Goal: Task Accomplishment & Management: Use online tool/utility

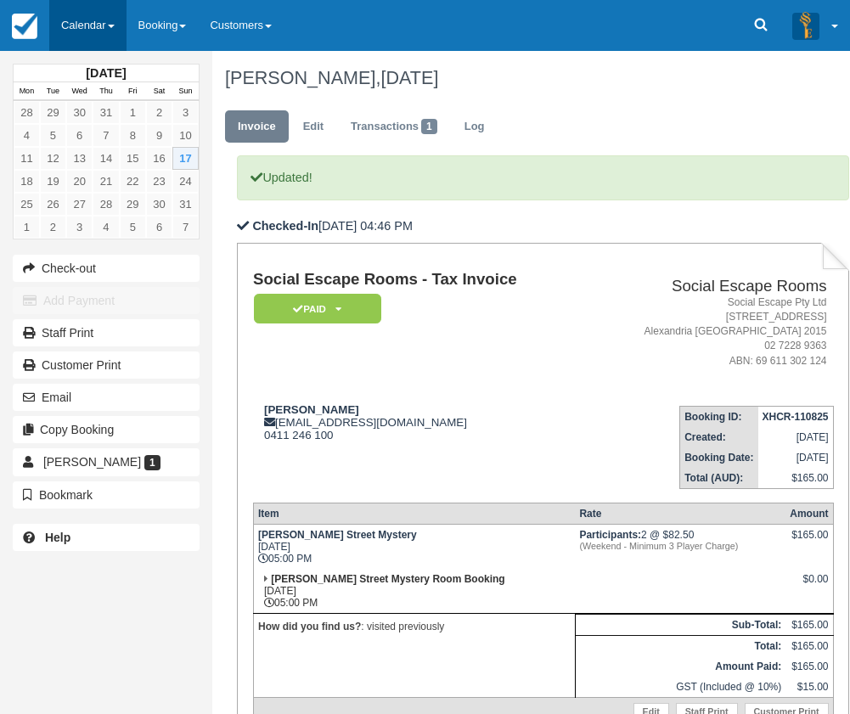
click at [116, 37] on link "Calendar" at bounding box center [87, 25] width 77 height 51
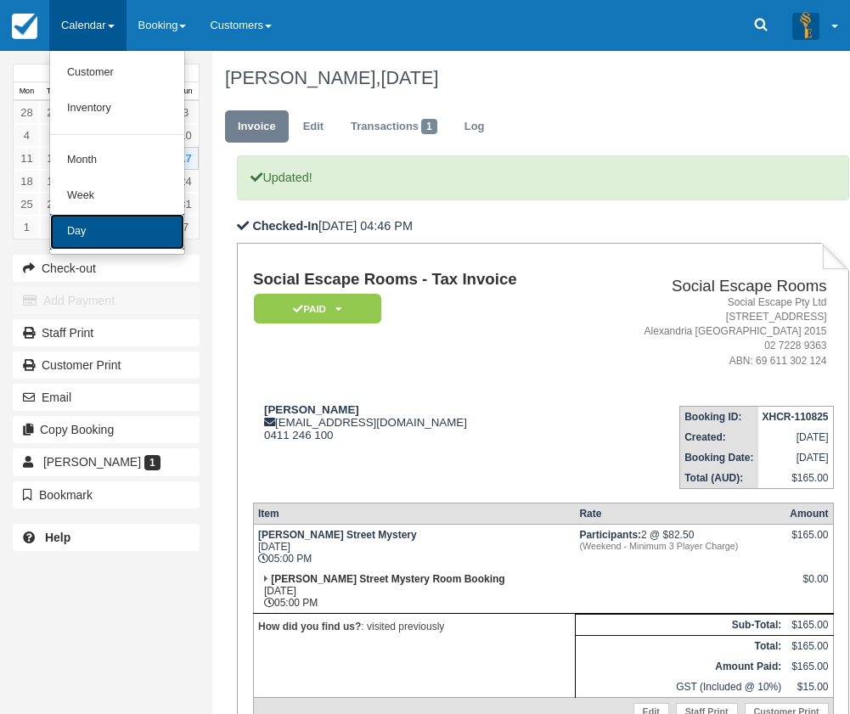
click at [113, 234] on link "Day" at bounding box center [117, 232] width 134 height 36
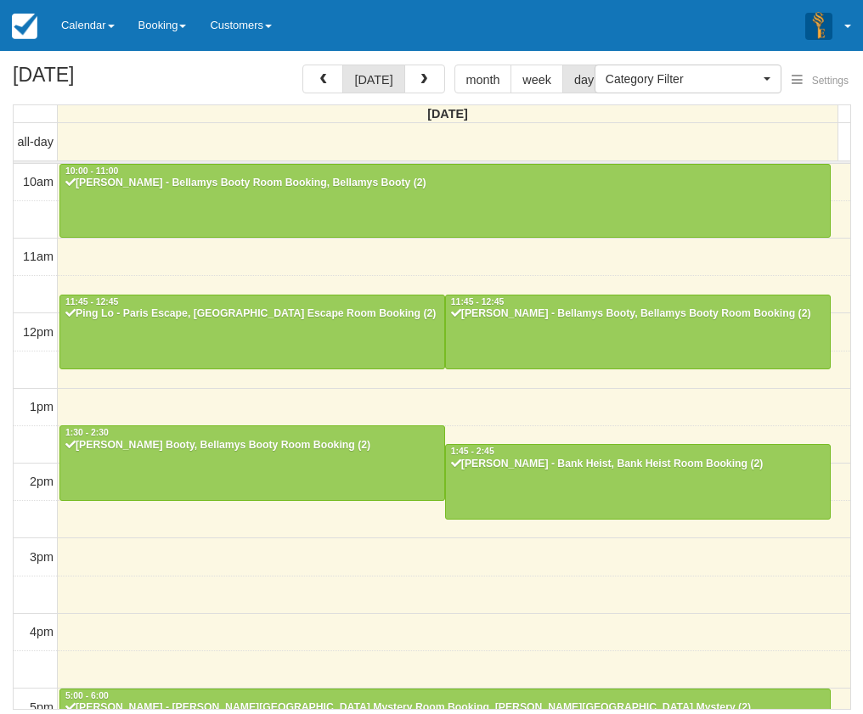
select select
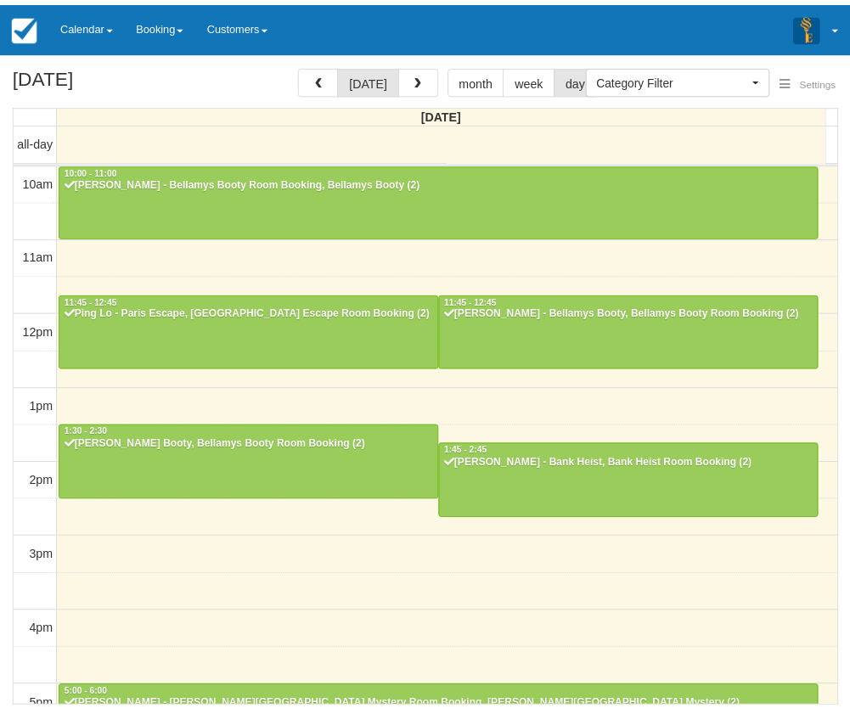
scroll to position [392, 0]
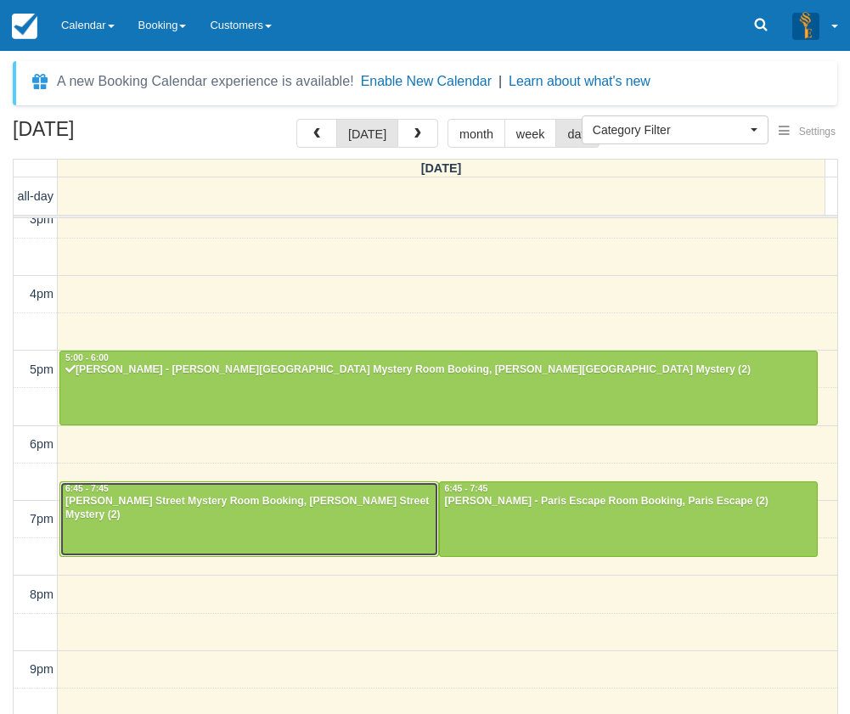
click at [298, 522] on div at bounding box center [249, 518] width 378 height 73
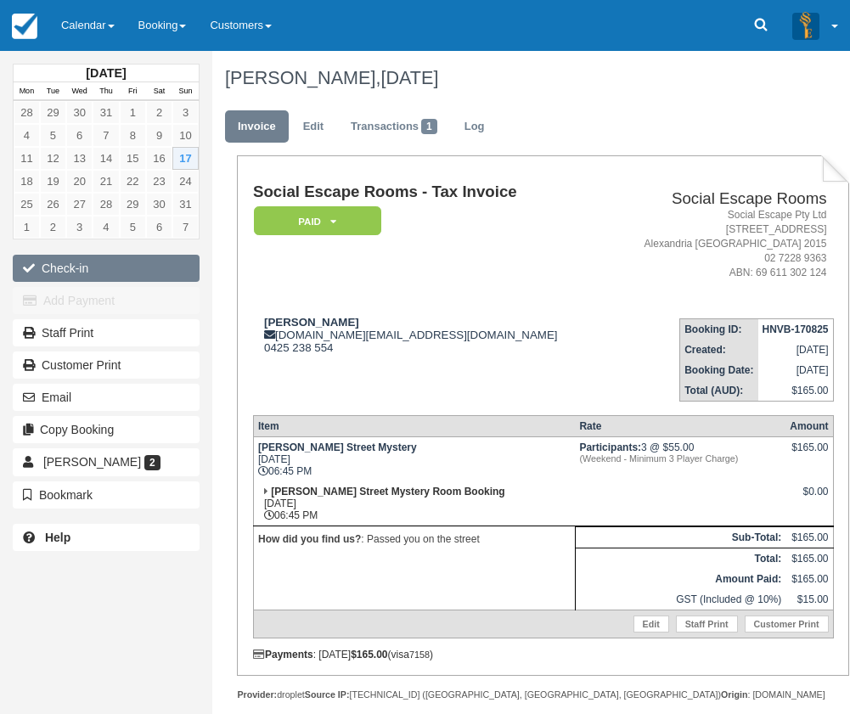
click at [92, 270] on button "Check-in" at bounding box center [106, 268] width 187 height 27
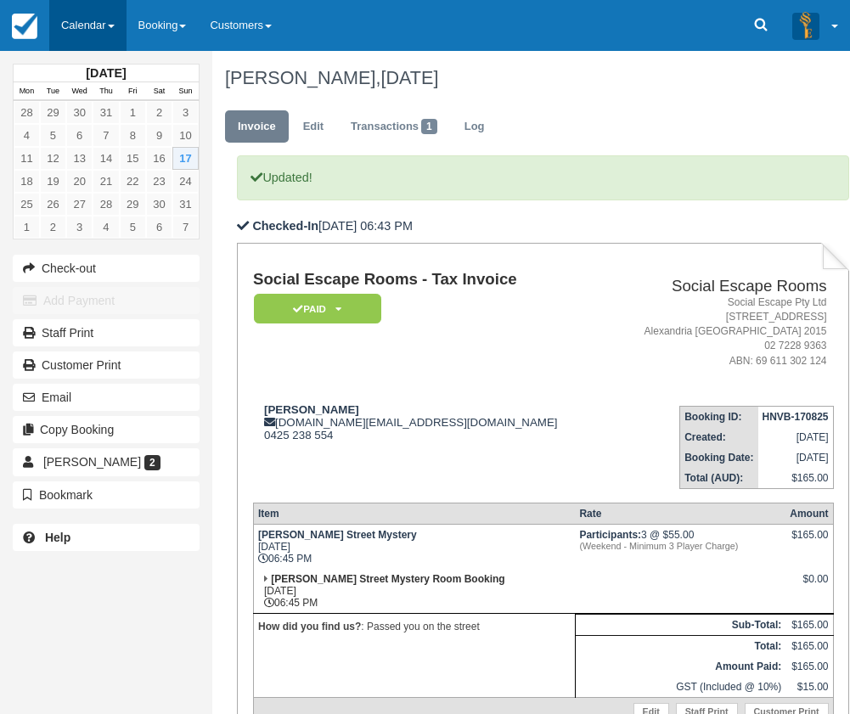
click at [69, 20] on link "Calendar" at bounding box center [87, 25] width 77 height 51
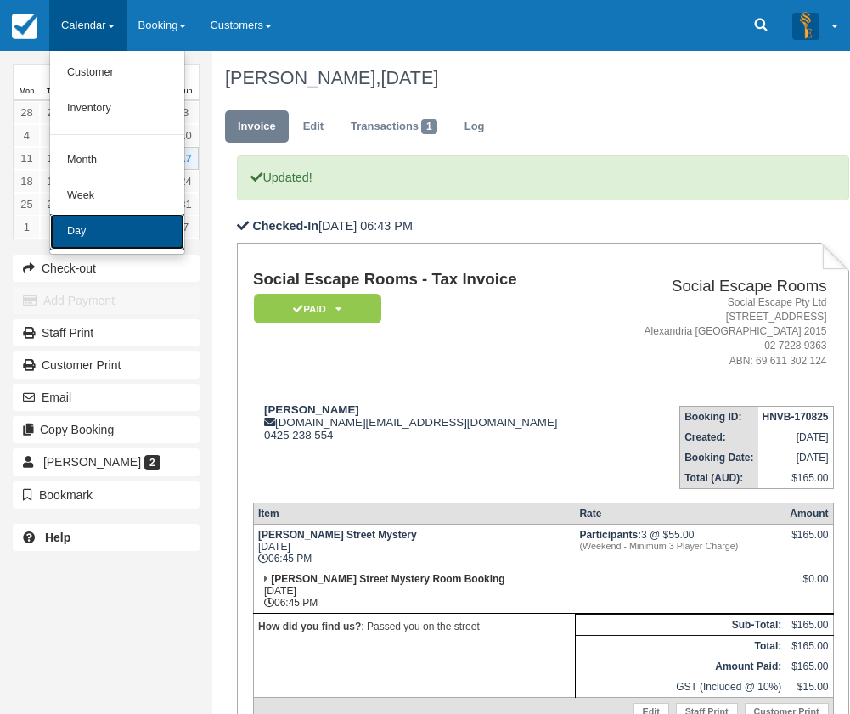
click at [97, 234] on link "Day" at bounding box center [117, 232] width 134 height 36
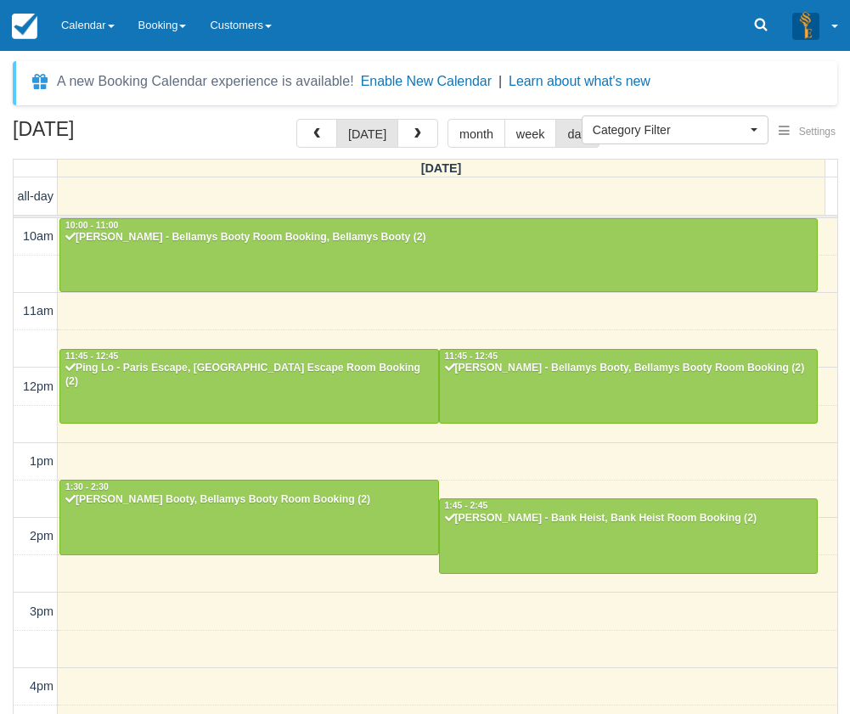
select select
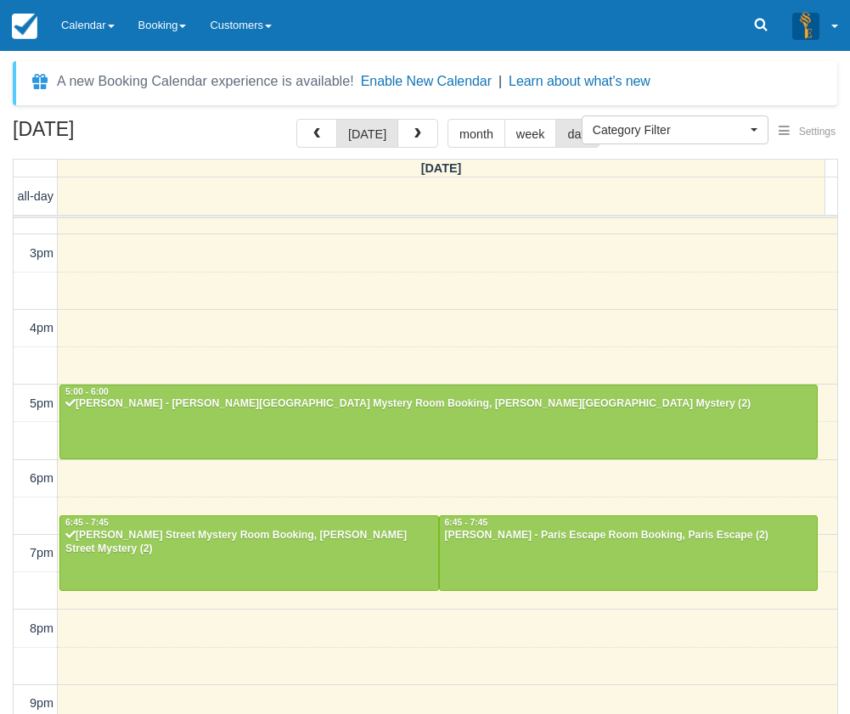
scroll to position [391, 0]
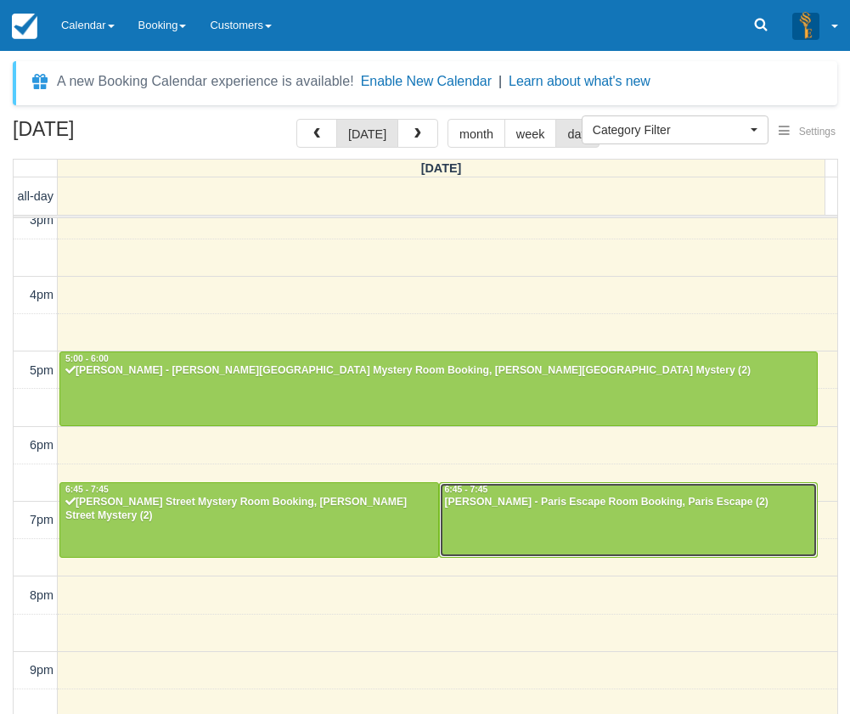
click at [582, 505] on div "Nicholas Vernem - Paris Escape Room Booking, Paris Escape (2)" at bounding box center [628, 503] width 369 height 14
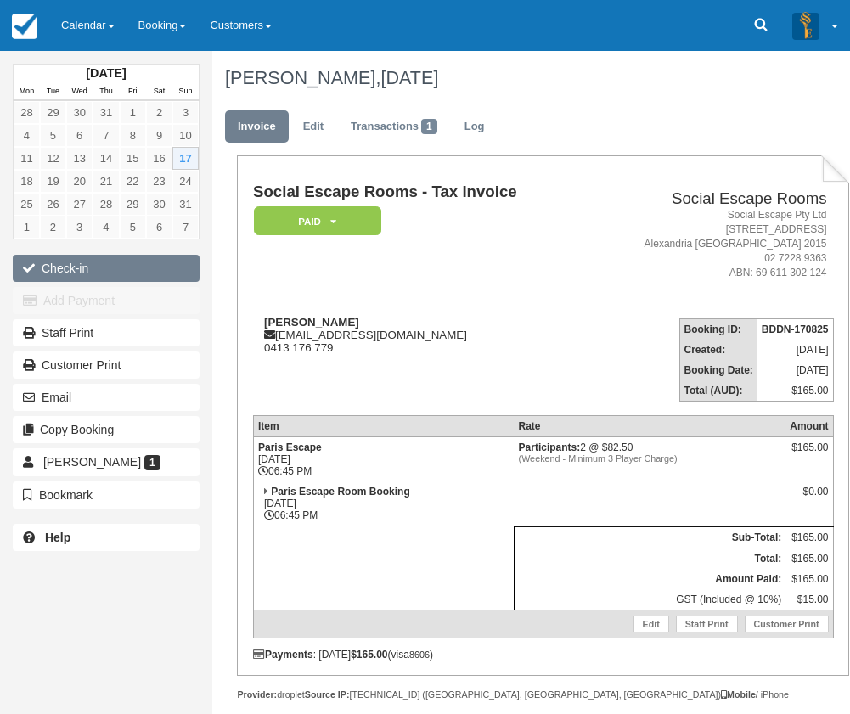
click at [129, 272] on button "Check-in" at bounding box center [106, 268] width 187 height 27
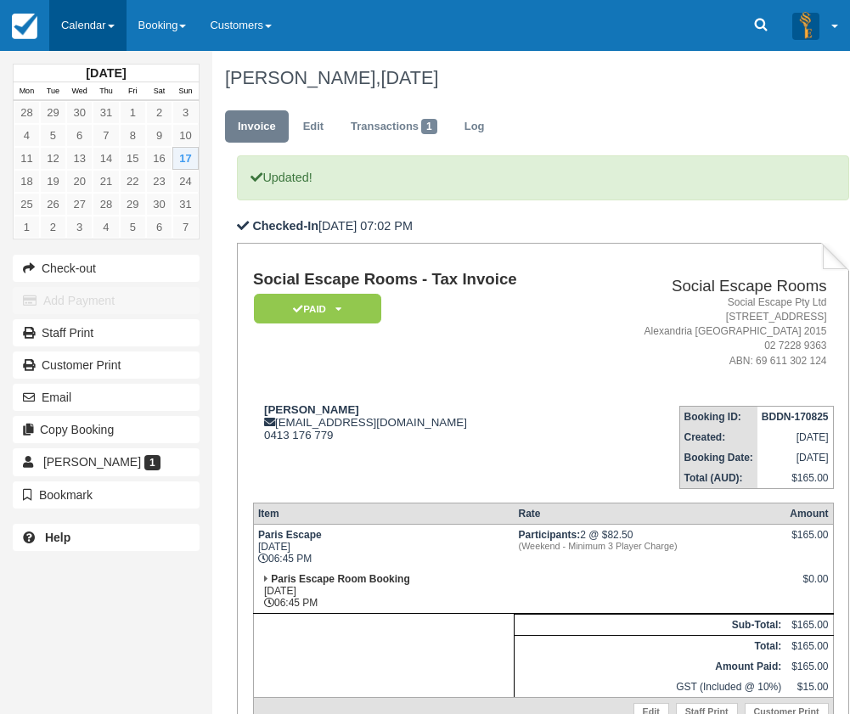
click at [98, 36] on link "Calendar" at bounding box center [87, 25] width 77 height 51
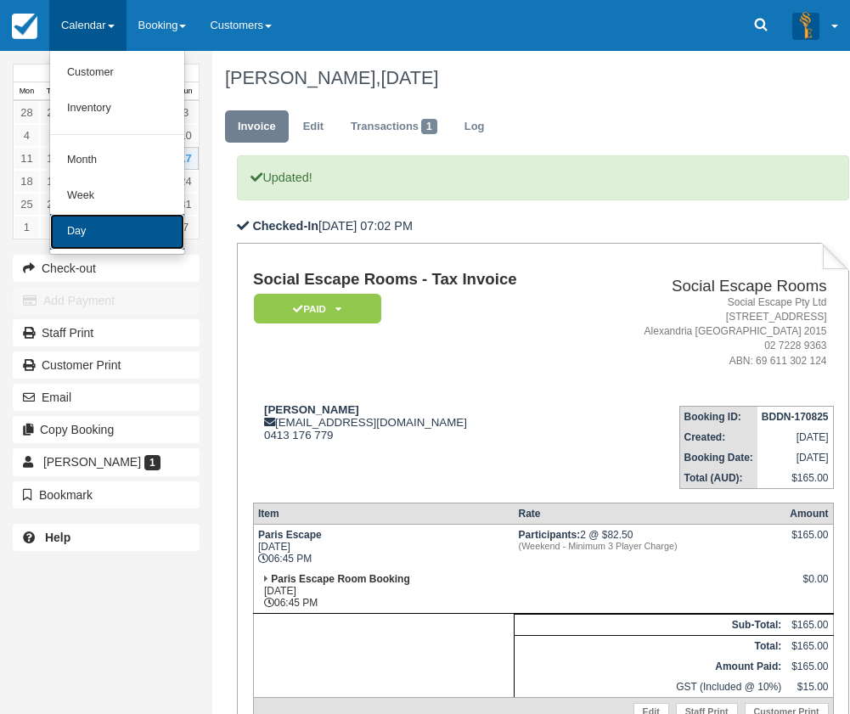
click at [118, 241] on link "Day" at bounding box center [117, 232] width 134 height 36
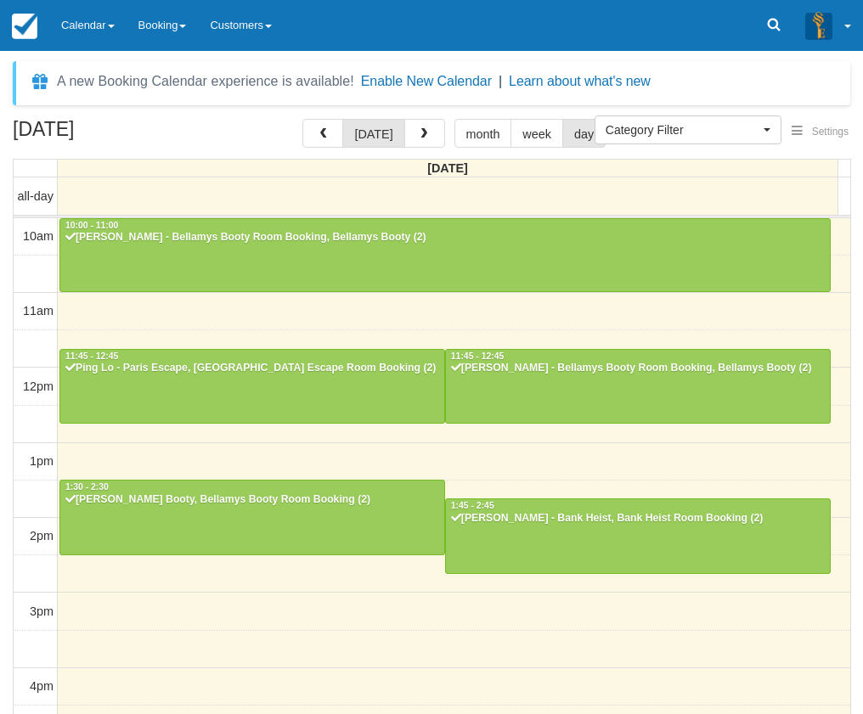
select select
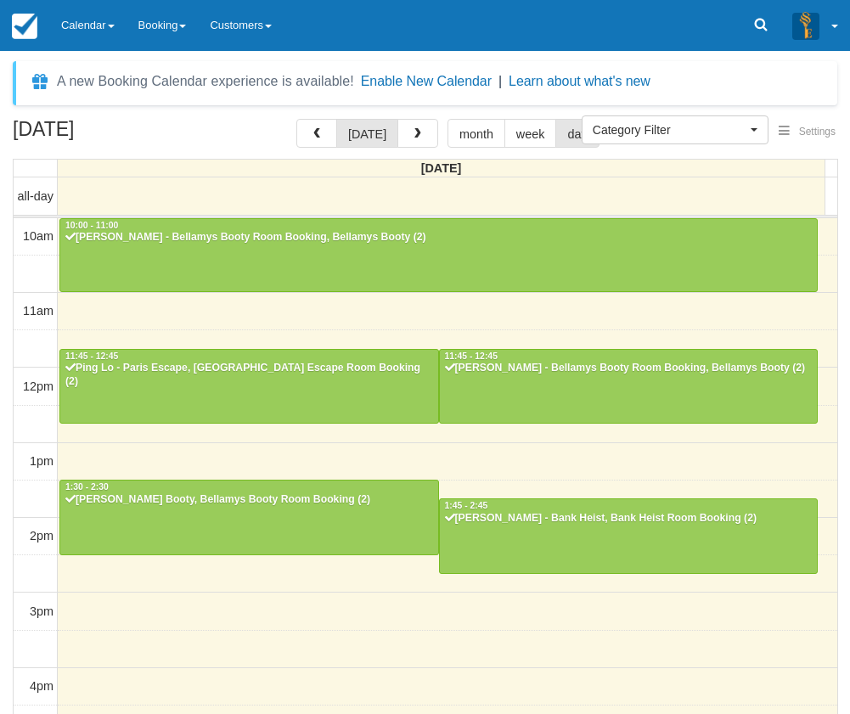
scroll to position [392, 0]
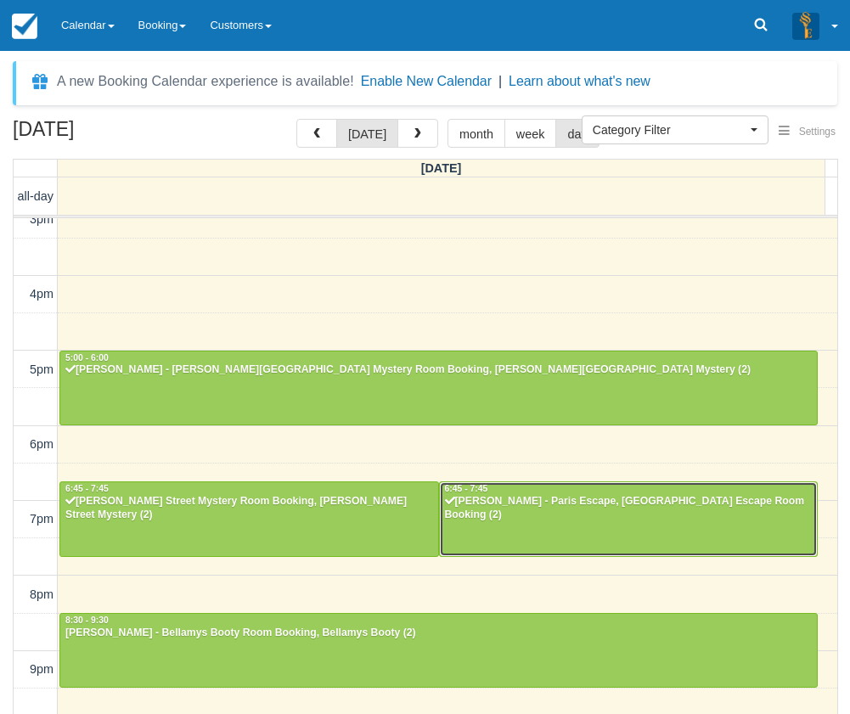
click at [533, 534] on div at bounding box center [629, 518] width 378 height 73
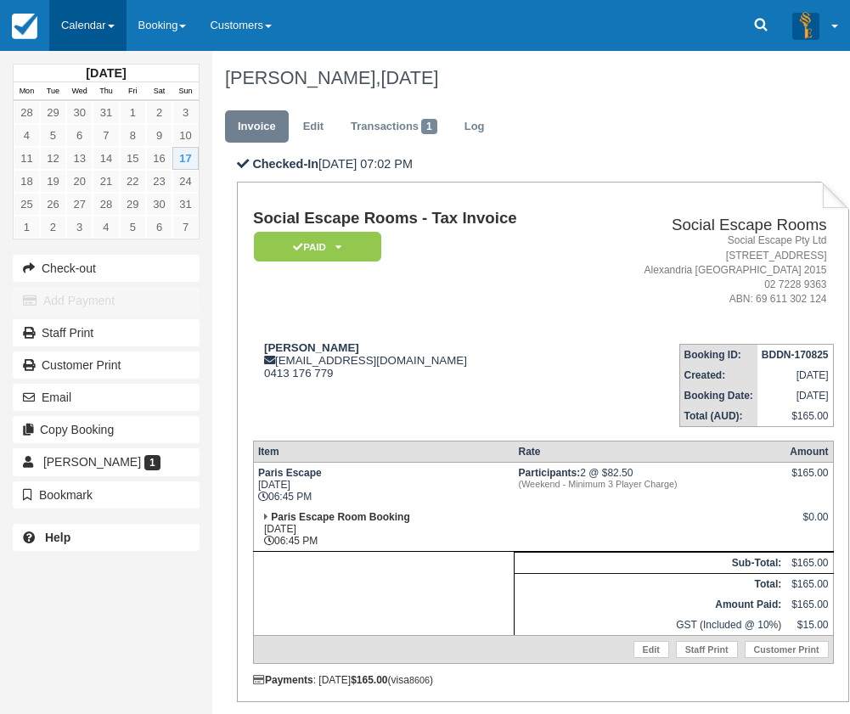
click at [97, 22] on link "Calendar" at bounding box center [87, 25] width 77 height 51
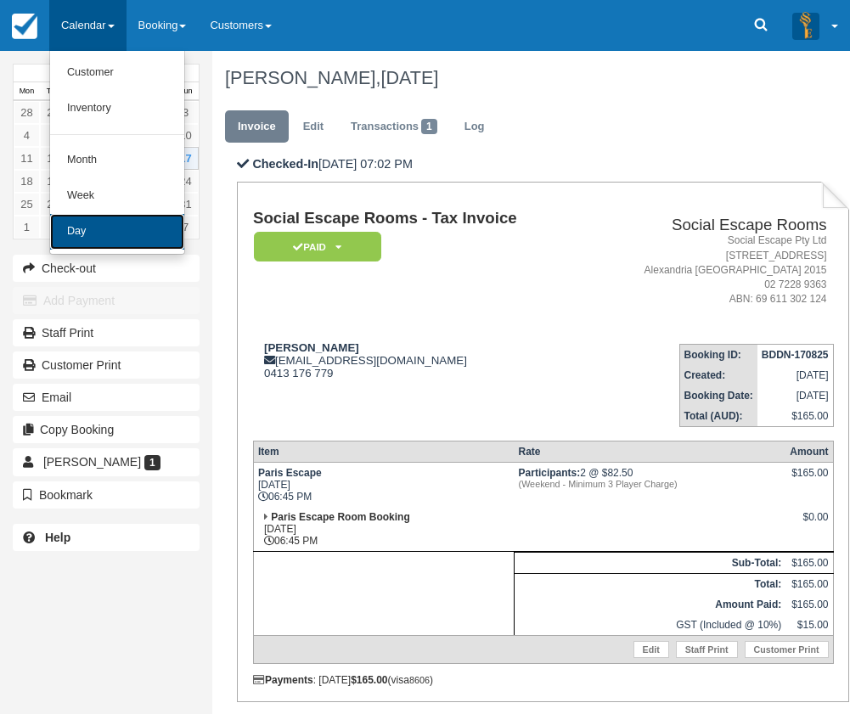
click at [149, 239] on link "Day" at bounding box center [117, 232] width 134 height 36
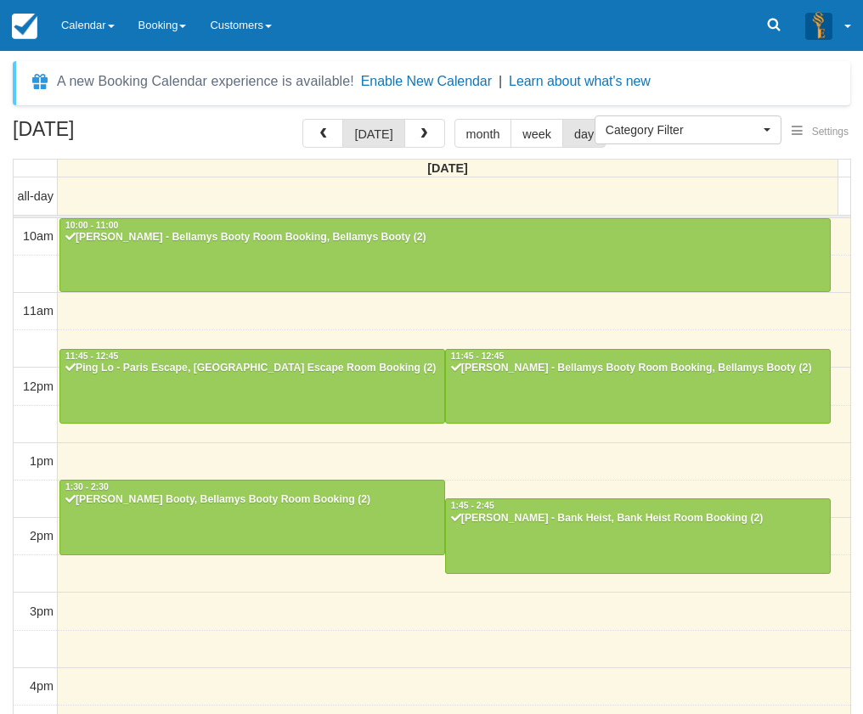
select select
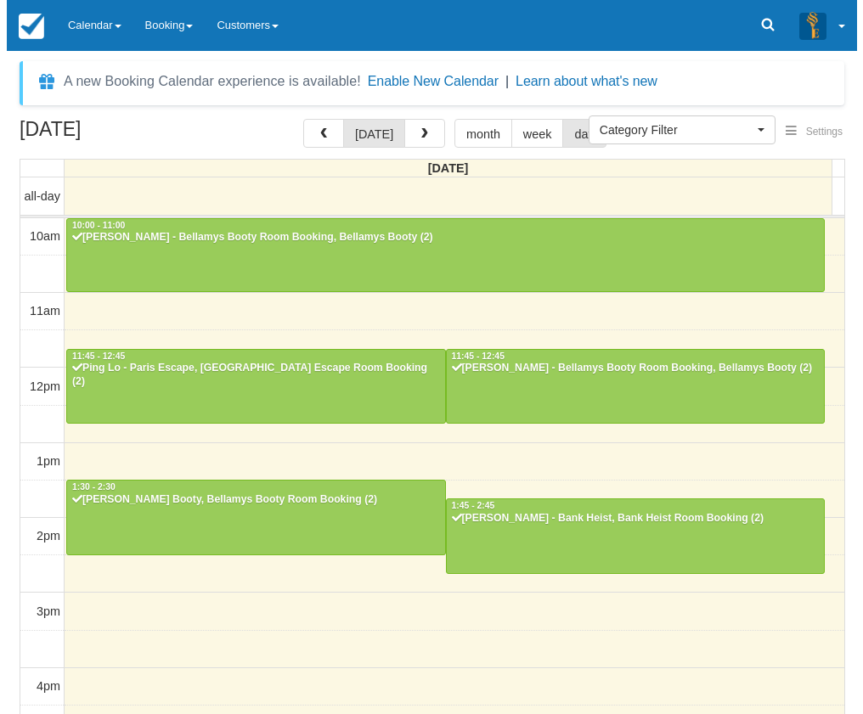
scroll to position [392, 0]
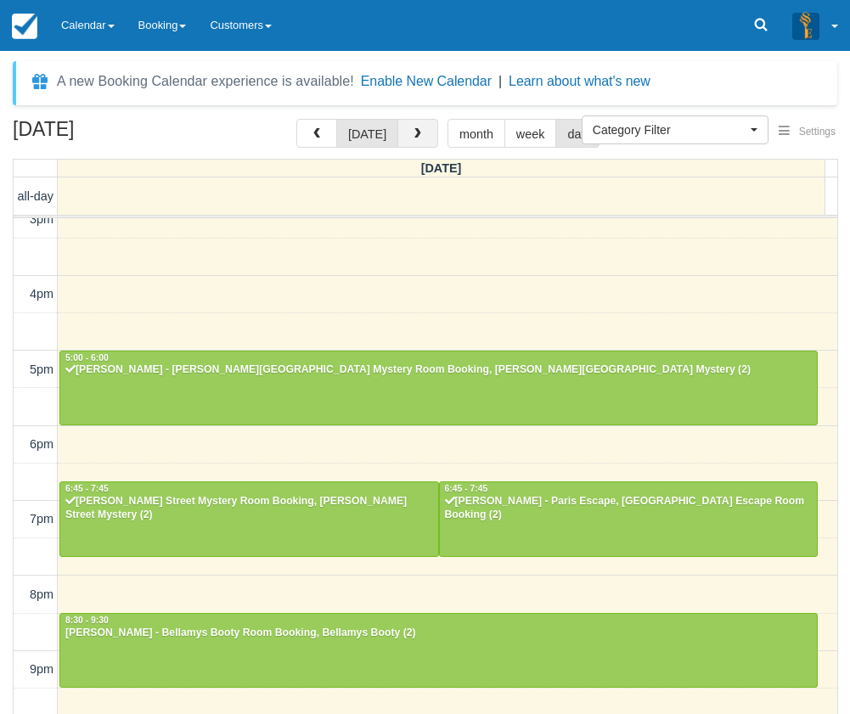
click at [414, 133] on span "button" at bounding box center [418, 134] width 12 height 12
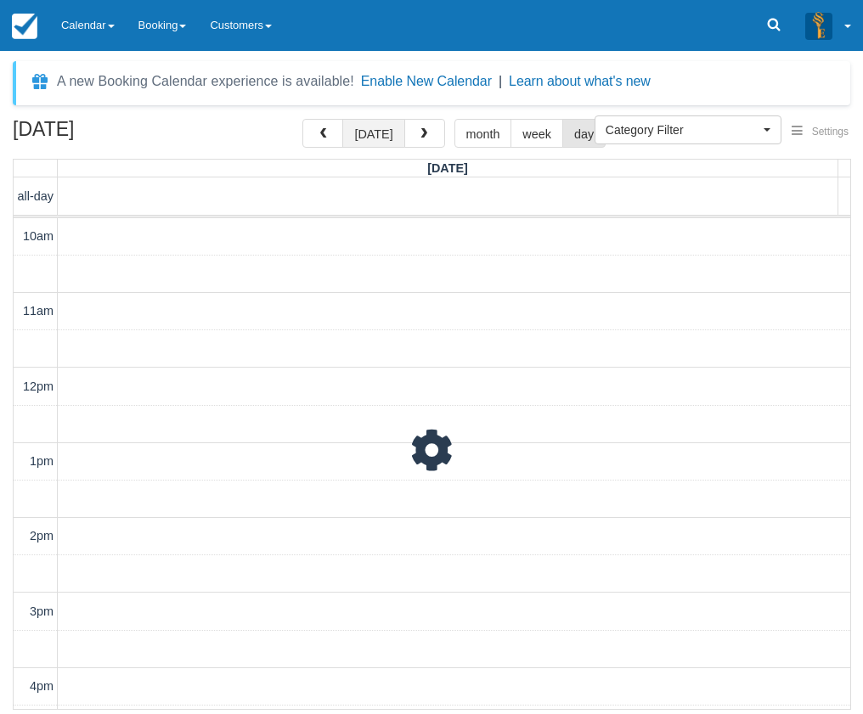
scroll to position [447, 0]
click at [375, 132] on button "[DATE]" at bounding box center [373, 133] width 62 height 29
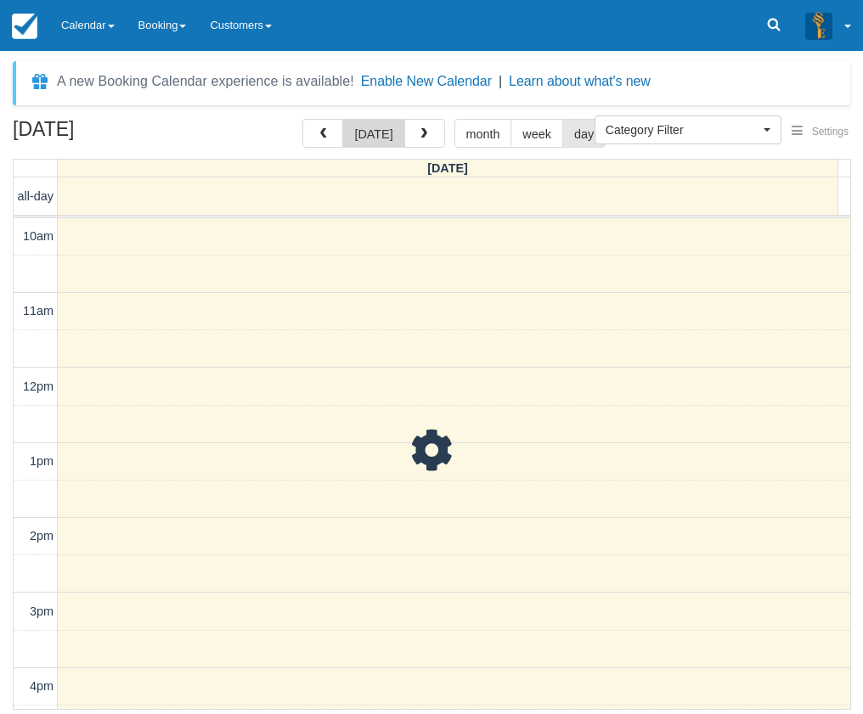
scroll to position [447, 0]
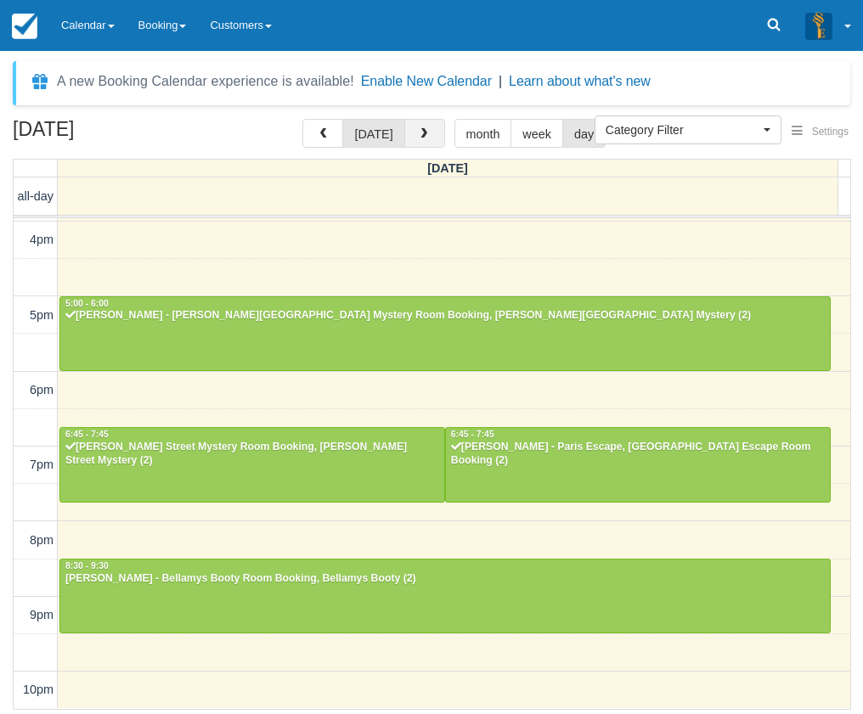
click at [424, 136] on span "button" at bounding box center [424, 134] width 12 height 12
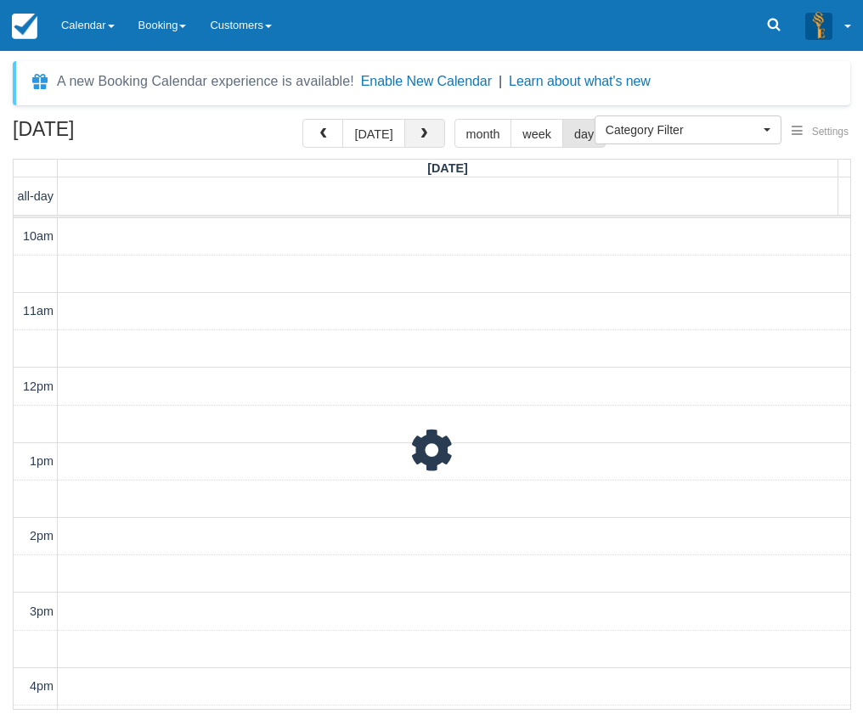
scroll to position [447, 0]
click at [383, 130] on button "[DATE]" at bounding box center [373, 133] width 62 height 29
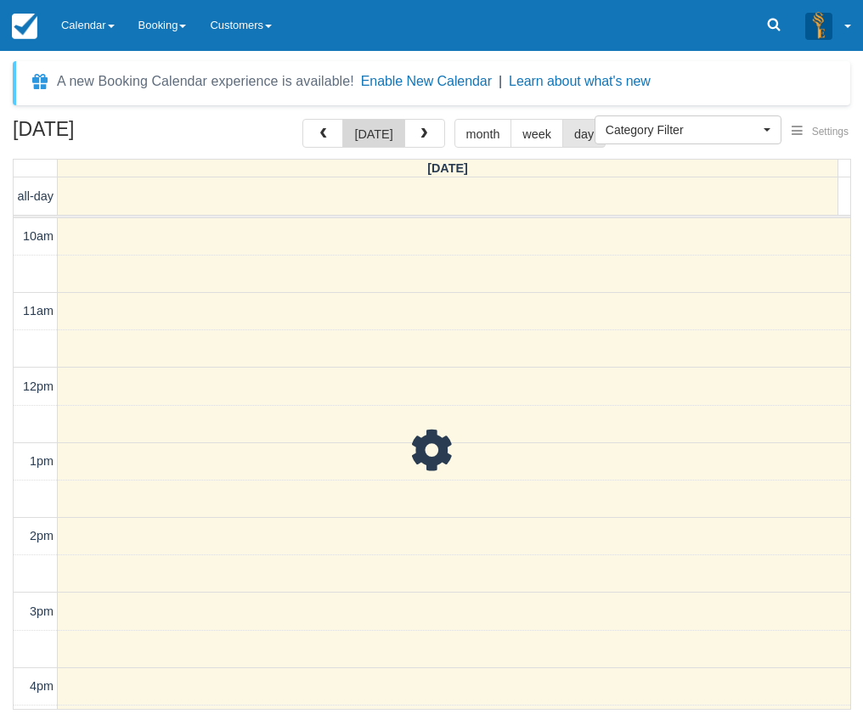
scroll to position [447, 0]
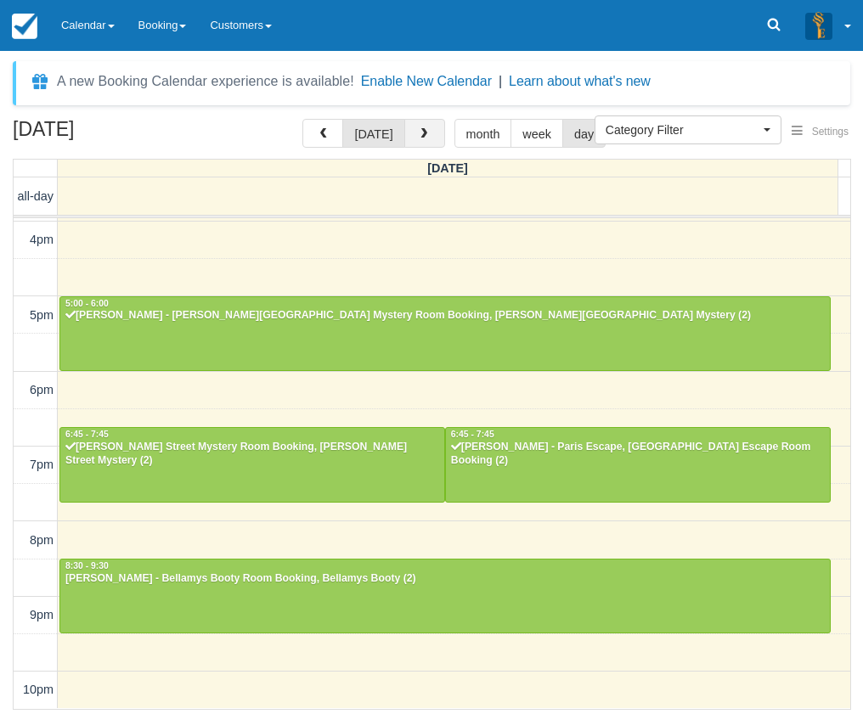
click at [408, 131] on button "button" at bounding box center [424, 133] width 41 height 29
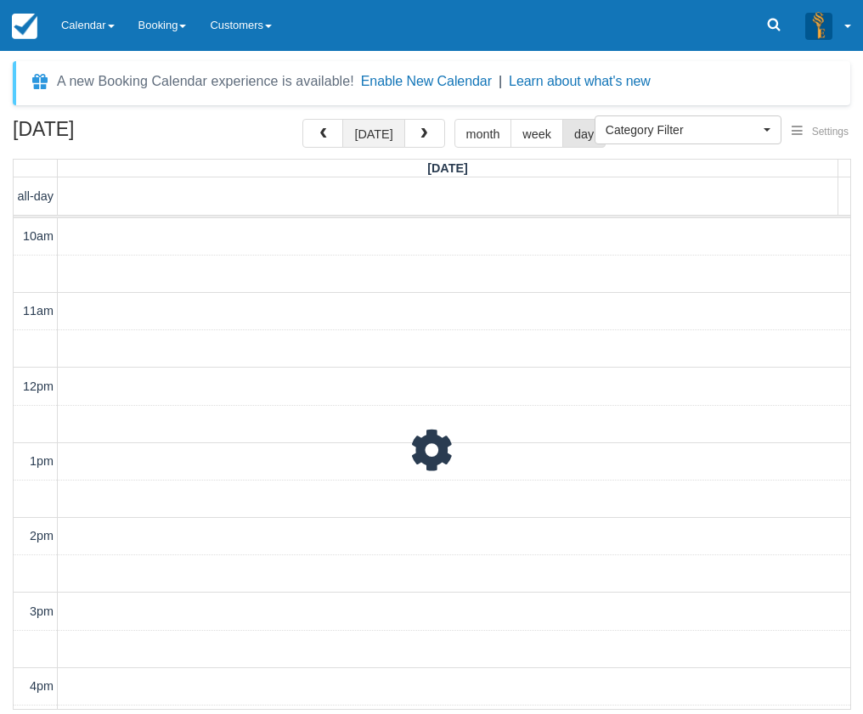
scroll to position [447, 0]
click at [395, 134] on button "[DATE]" at bounding box center [373, 133] width 62 height 29
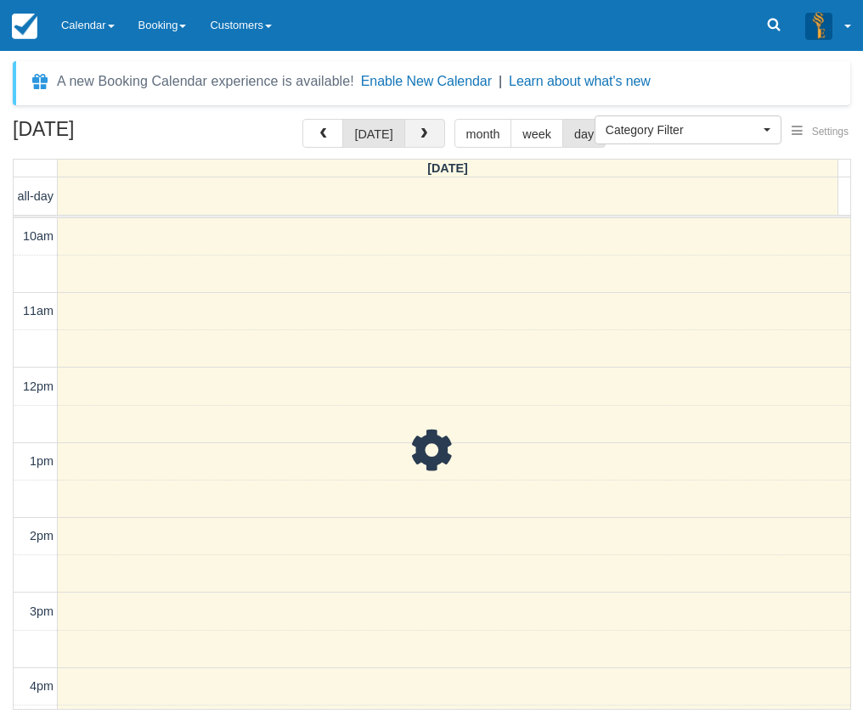
scroll to position [447, 0]
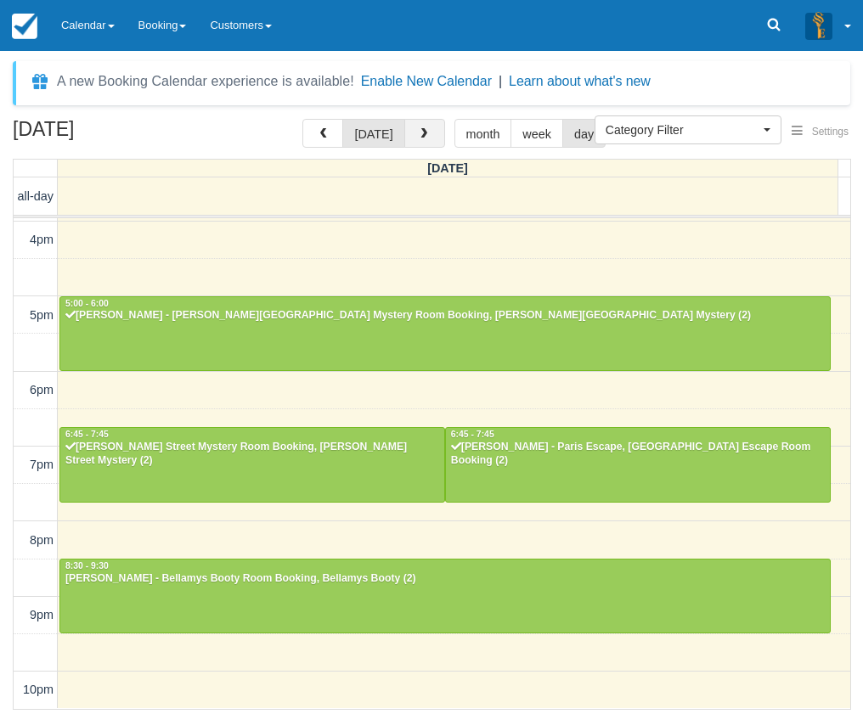
click at [426, 135] on button "button" at bounding box center [424, 133] width 41 height 29
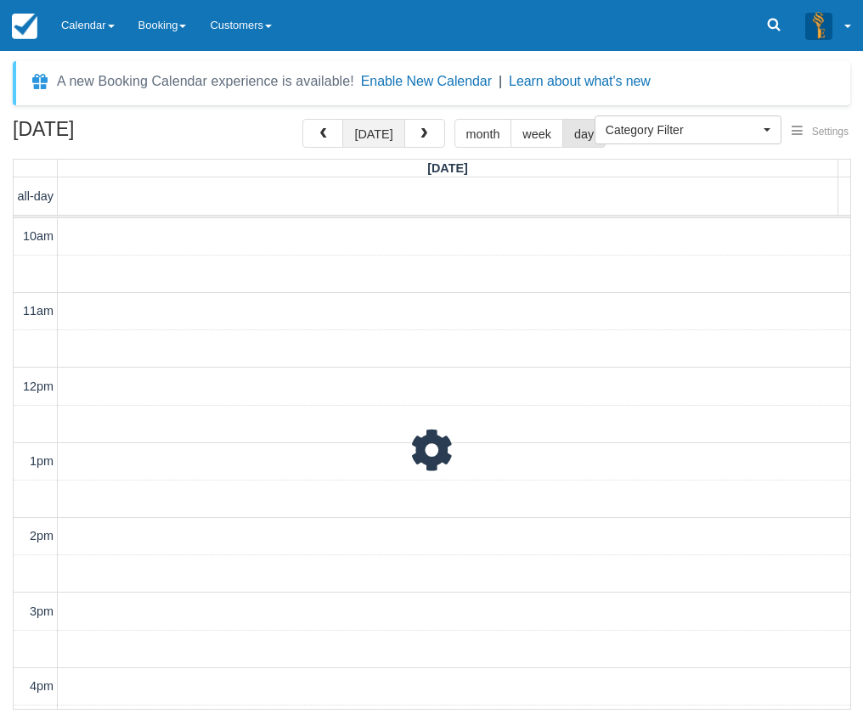
scroll to position [447, 0]
click at [378, 134] on button "[DATE]" at bounding box center [373, 133] width 62 height 29
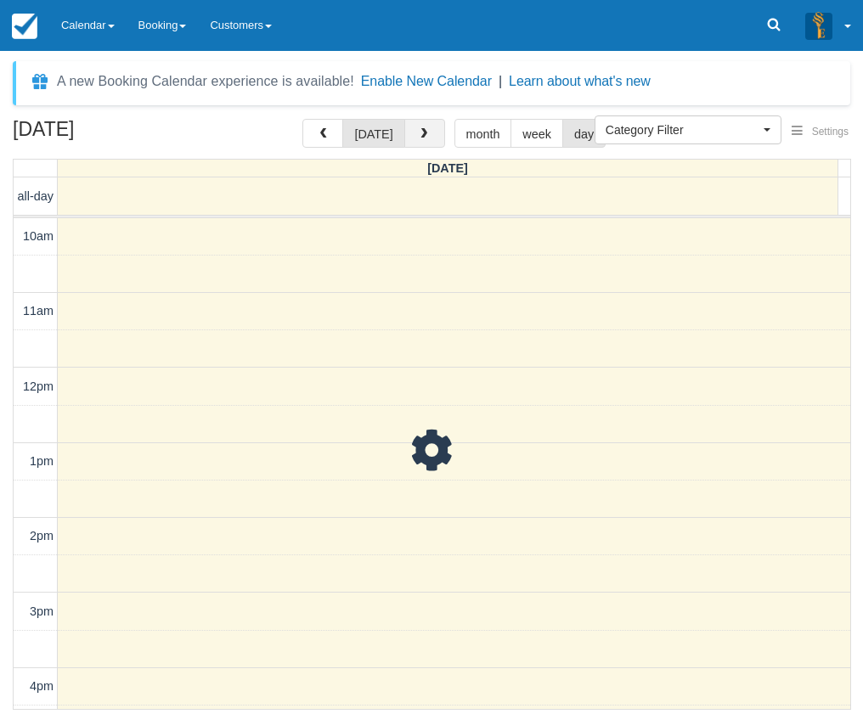
scroll to position [447, 0]
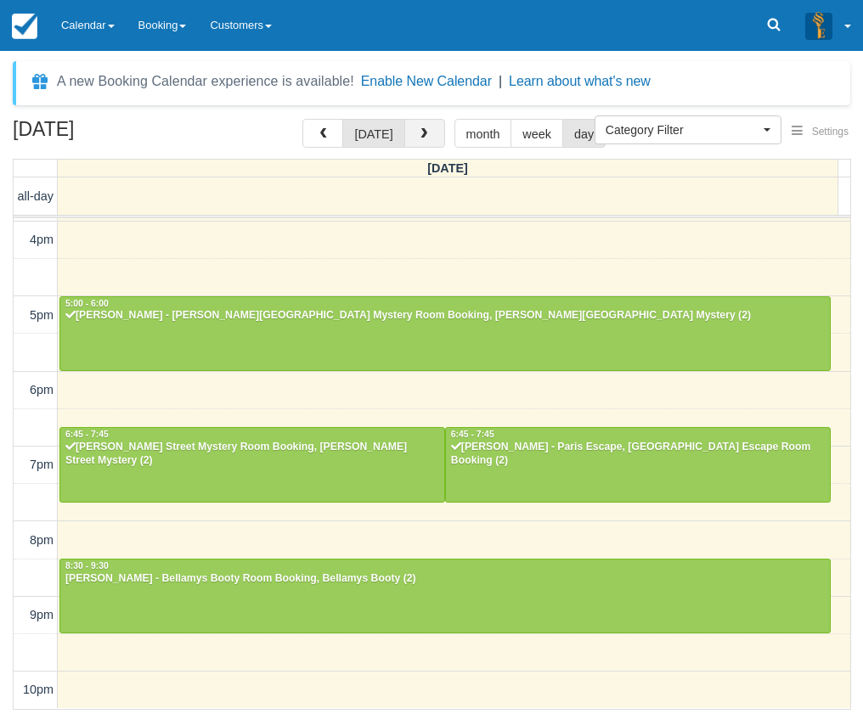
click at [425, 134] on span "button" at bounding box center [424, 134] width 12 height 12
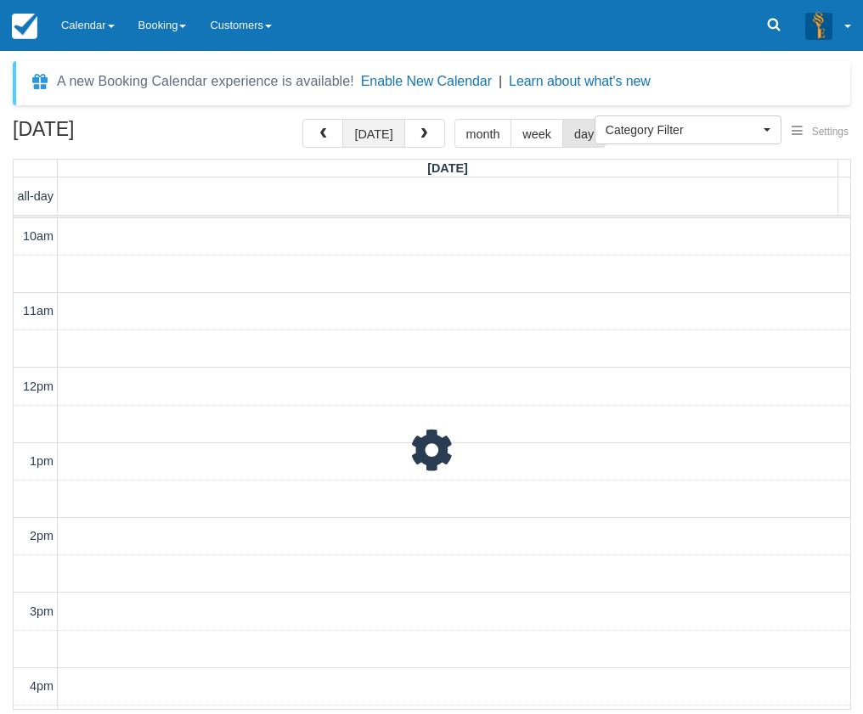
scroll to position [447, 0]
click at [388, 136] on button "[DATE]" at bounding box center [373, 133] width 62 height 29
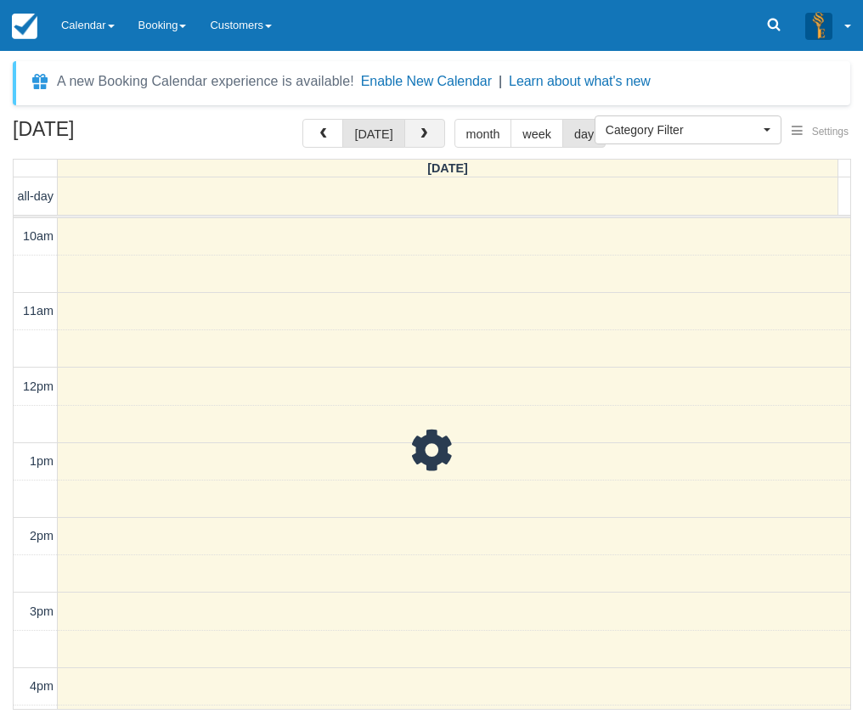
scroll to position [447, 0]
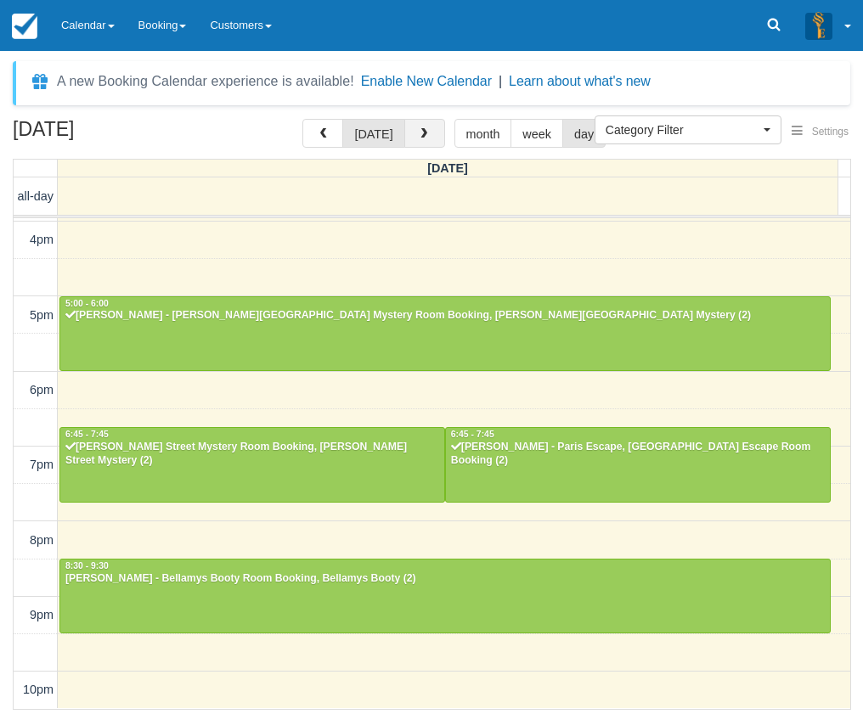
click at [412, 134] on button "button" at bounding box center [424, 133] width 41 height 29
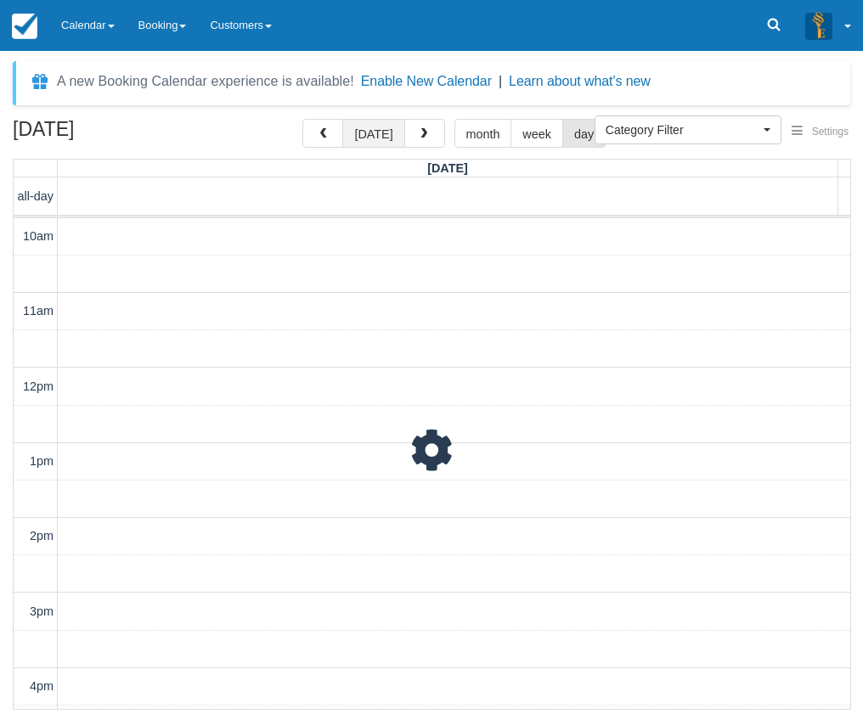
scroll to position [447, 0]
click at [391, 136] on button "[DATE]" at bounding box center [373, 133] width 62 height 29
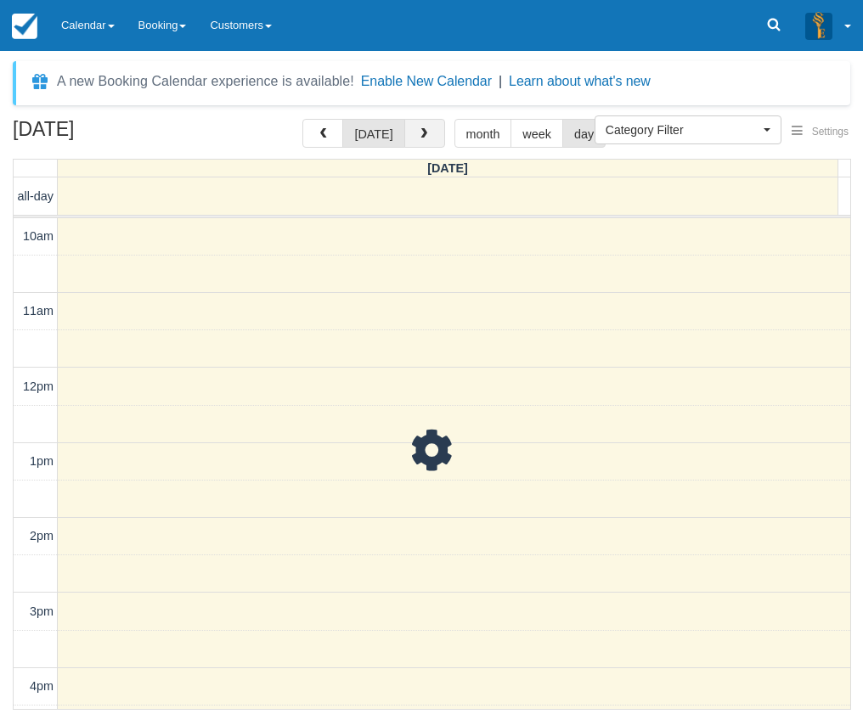
scroll to position [447, 0]
click at [419, 134] on span "button" at bounding box center [424, 134] width 12 height 12
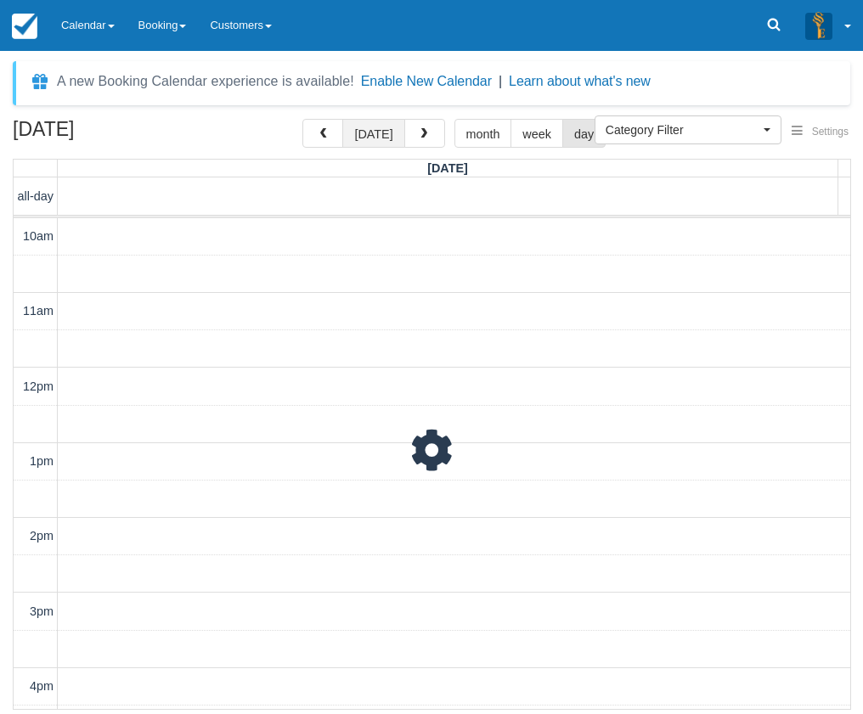
scroll to position [447, 0]
click at [388, 138] on button "[DATE]" at bounding box center [373, 133] width 62 height 29
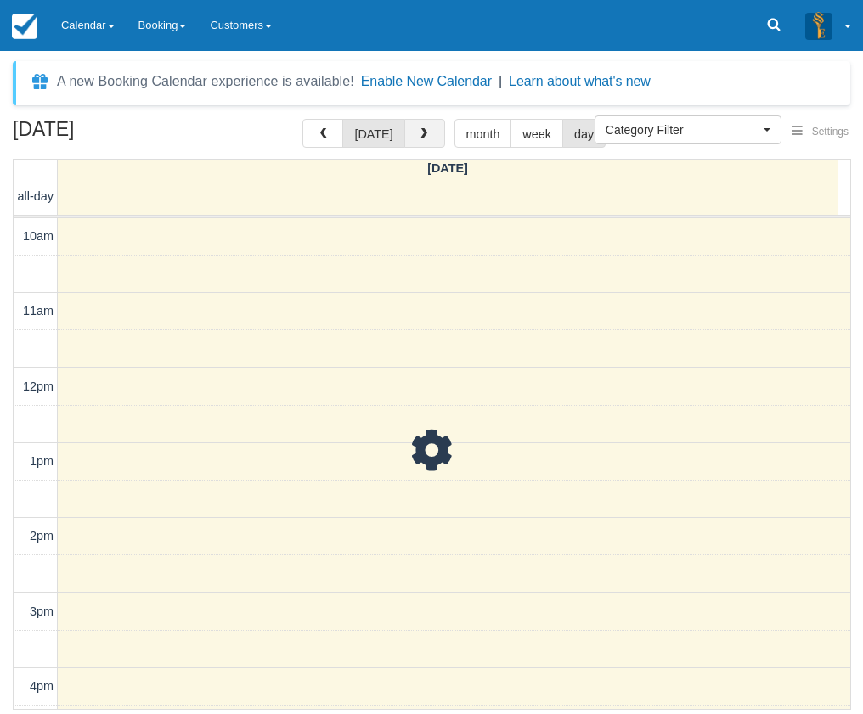
click at [418, 137] on span "button" at bounding box center [424, 134] width 12 height 12
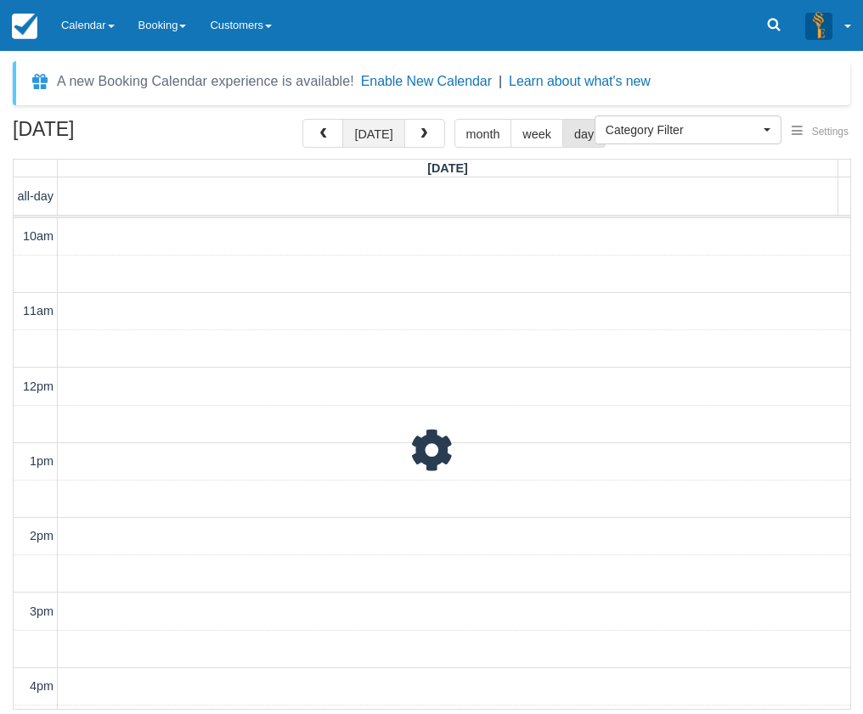
scroll to position [447, 0]
click at [391, 140] on button "[DATE]" at bounding box center [373, 133] width 62 height 29
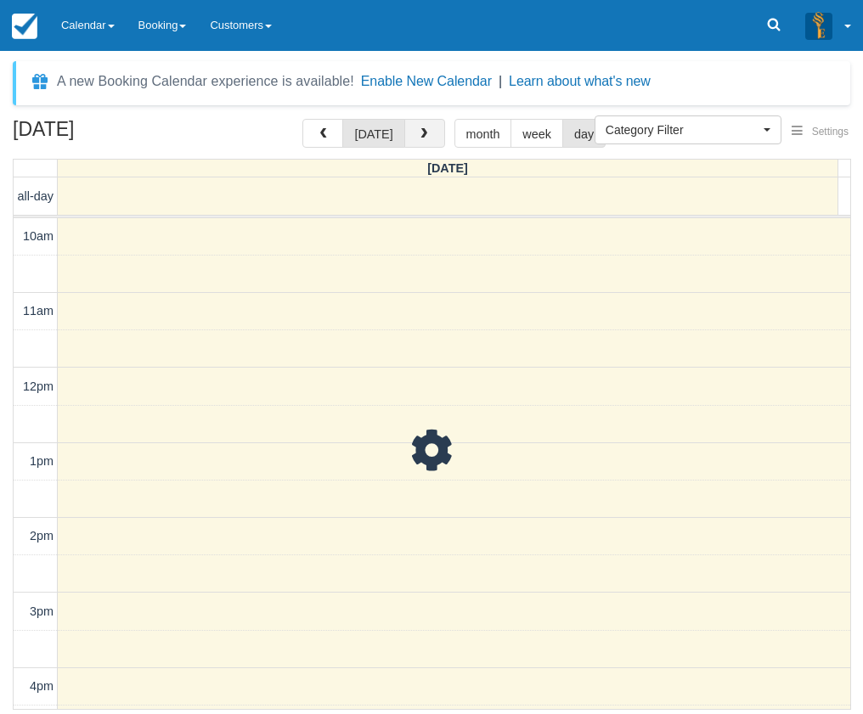
scroll to position [447, 0]
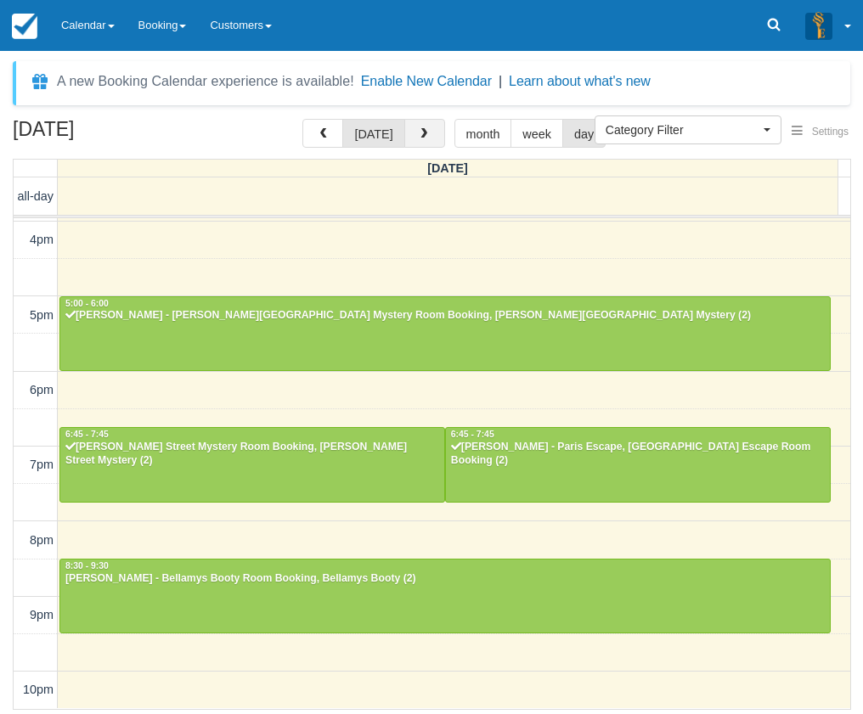
click at [411, 138] on button "button" at bounding box center [424, 133] width 41 height 29
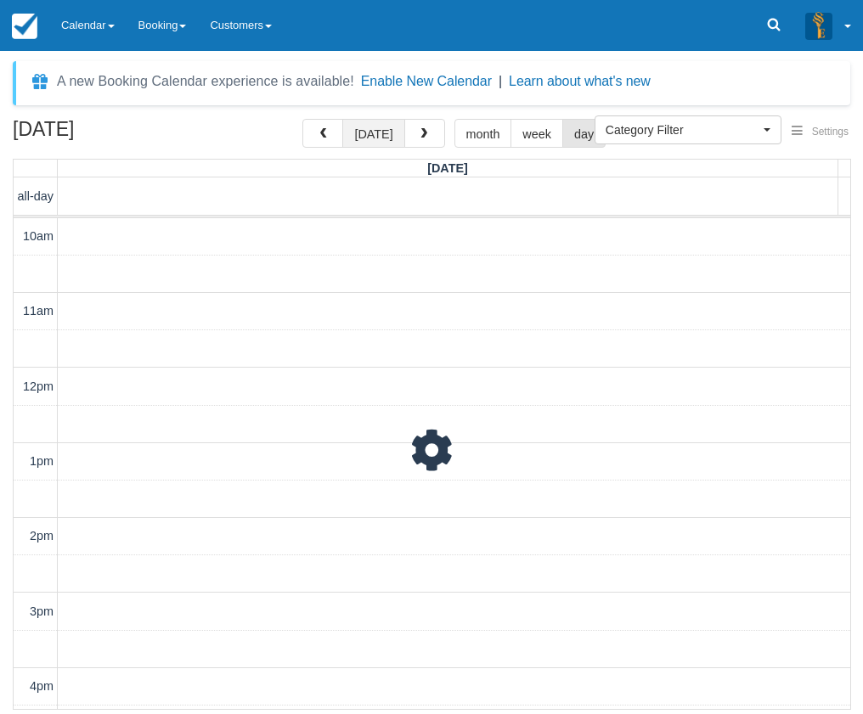
scroll to position [447, 0]
click at [391, 137] on button "[DATE]" at bounding box center [373, 133] width 62 height 29
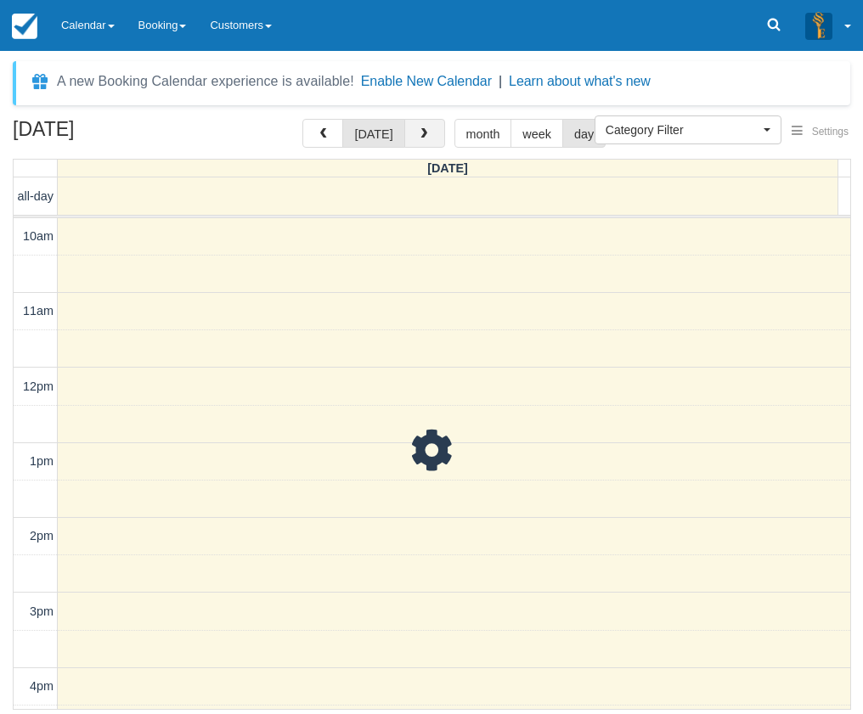
scroll to position [447, 0]
